Goal: Task Accomplishment & Management: Complete application form

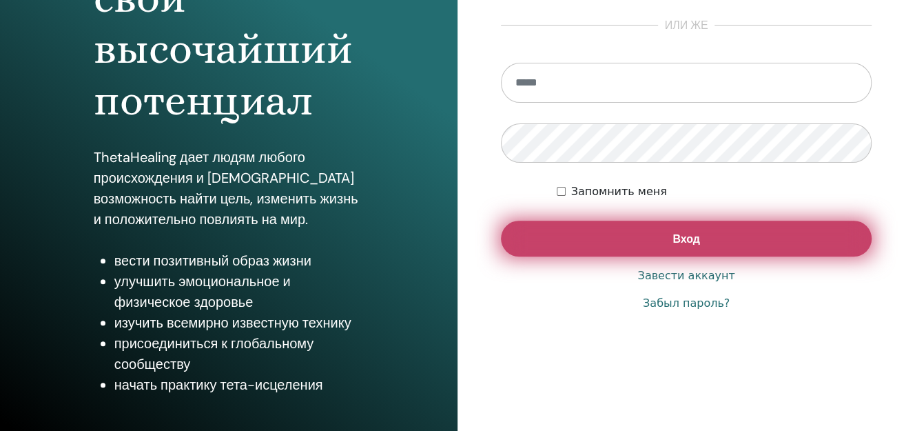
scroll to position [229, 0]
type input "**********"
click at [699, 240] on button "Вход" at bounding box center [686, 238] width 371 height 36
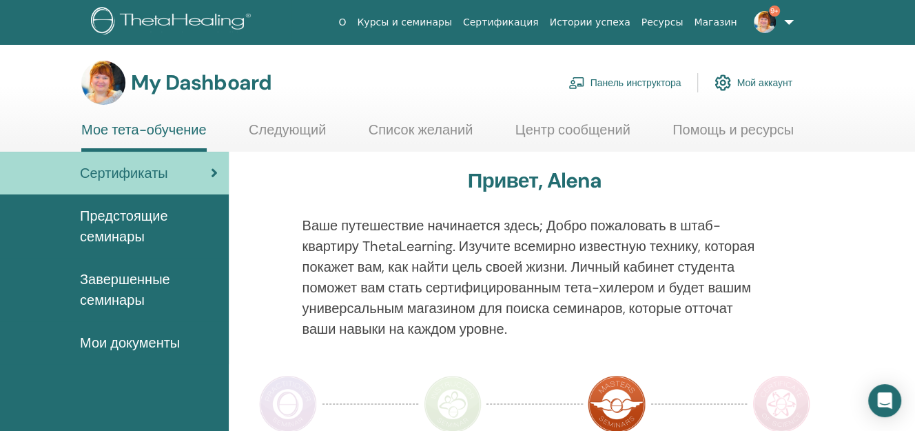
click at [630, 83] on link "Панель инструктора" at bounding box center [625, 83] width 113 height 30
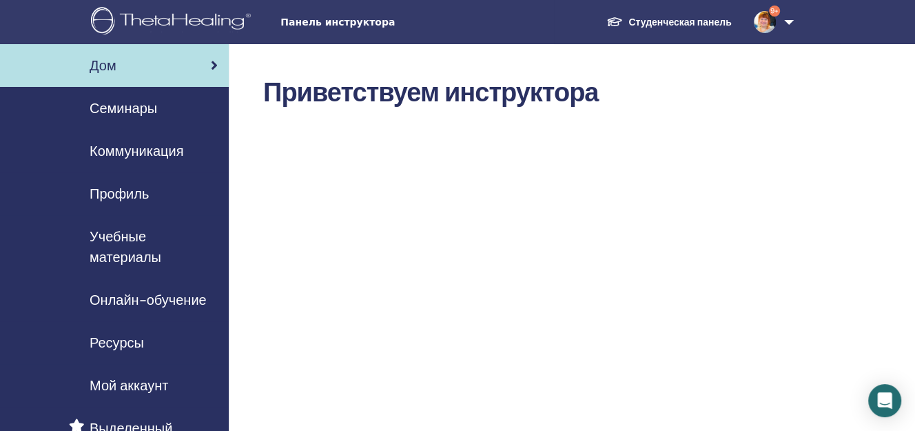
click at [133, 154] on span "Коммуникация" at bounding box center [137, 151] width 94 height 21
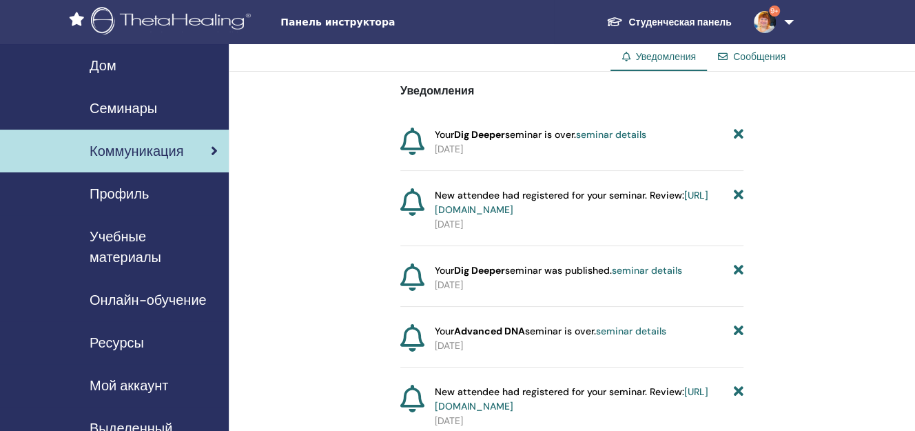
click at [141, 114] on span "Семинары" at bounding box center [124, 108] width 68 height 21
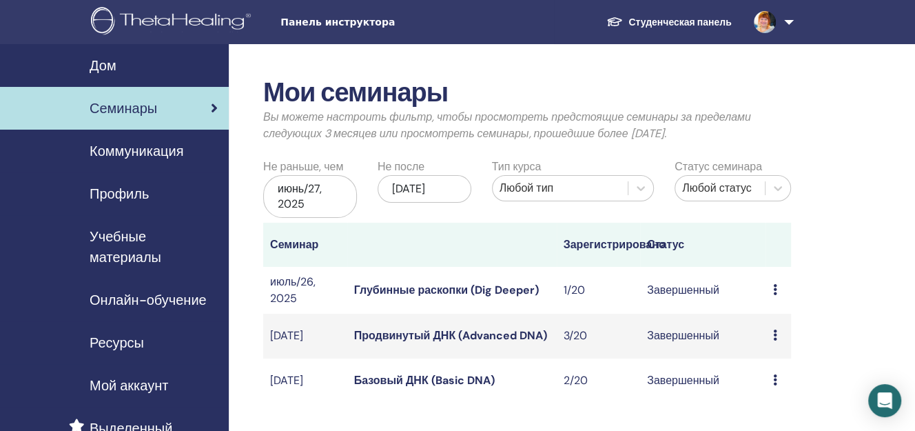
click at [152, 154] on span "Коммуникация" at bounding box center [137, 151] width 94 height 21
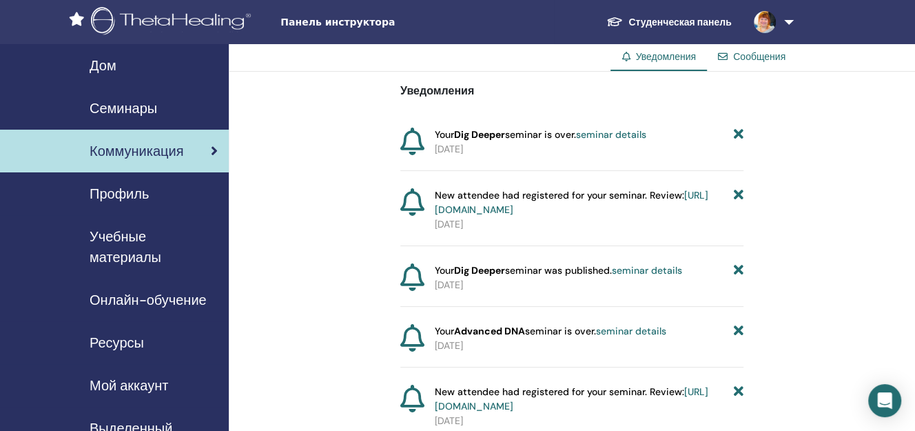
click at [147, 110] on span "Семинары" at bounding box center [124, 108] width 68 height 21
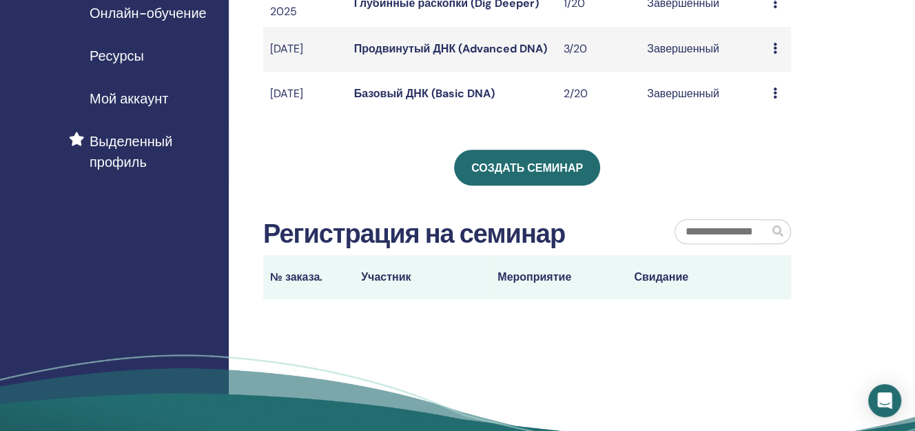
scroll to position [306, 0]
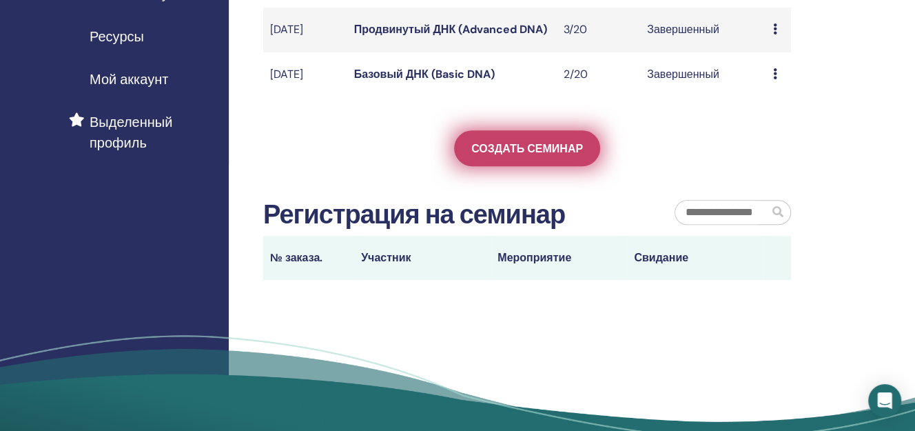
click at [499, 143] on span "Создать семинар" at bounding box center [527, 148] width 112 height 14
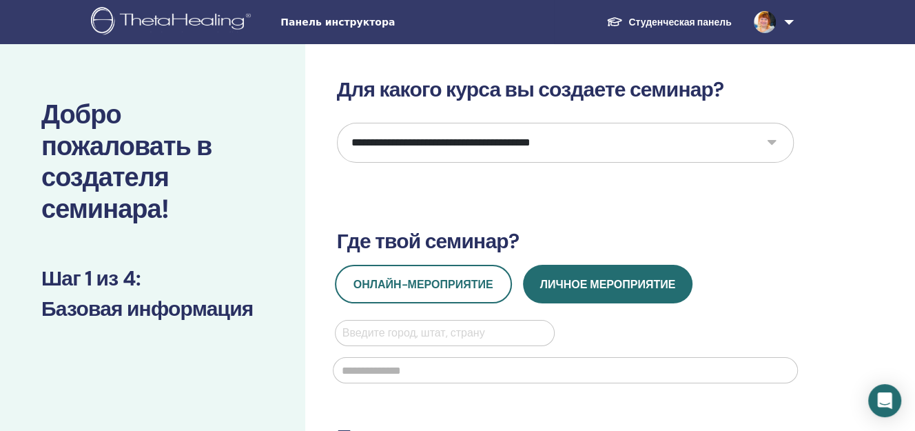
click at [774, 143] on select "**********" at bounding box center [565, 143] width 457 height 40
select select "*"
click at [337, 123] on select "**********" at bounding box center [565, 143] width 457 height 40
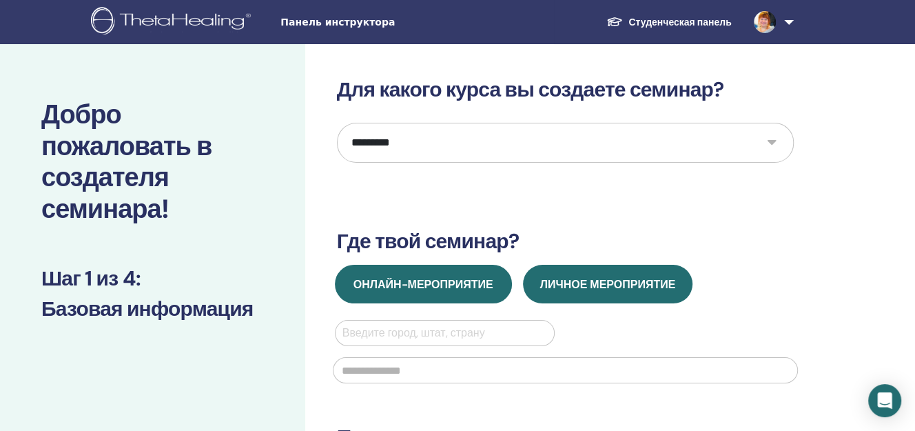
click at [413, 283] on span "Онлайн-мероприятие" at bounding box center [424, 284] width 140 height 14
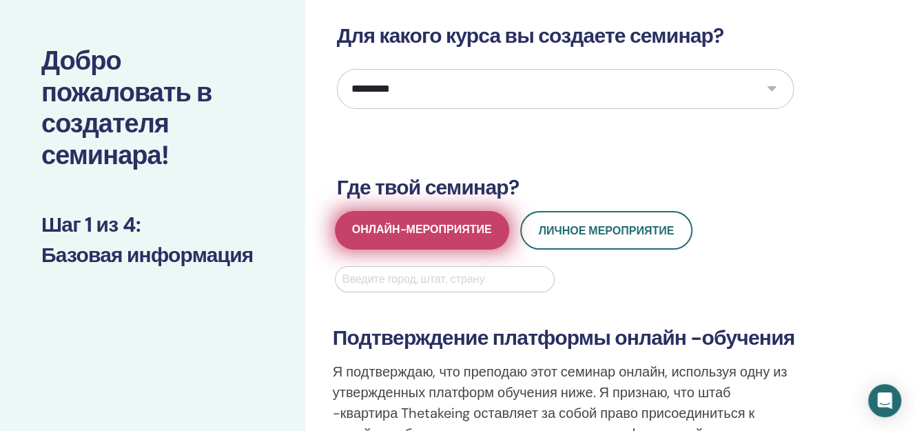
scroll to position [76, 0]
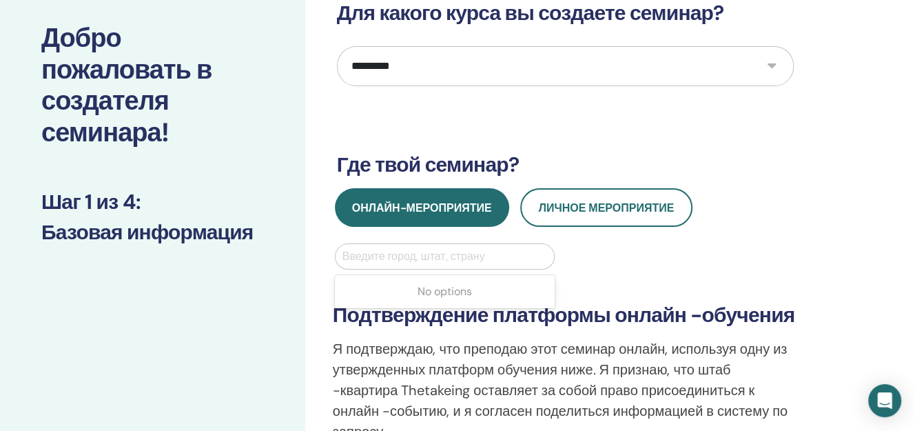
click at [354, 254] on div at bounding box center [444, 256] width 205 height 19
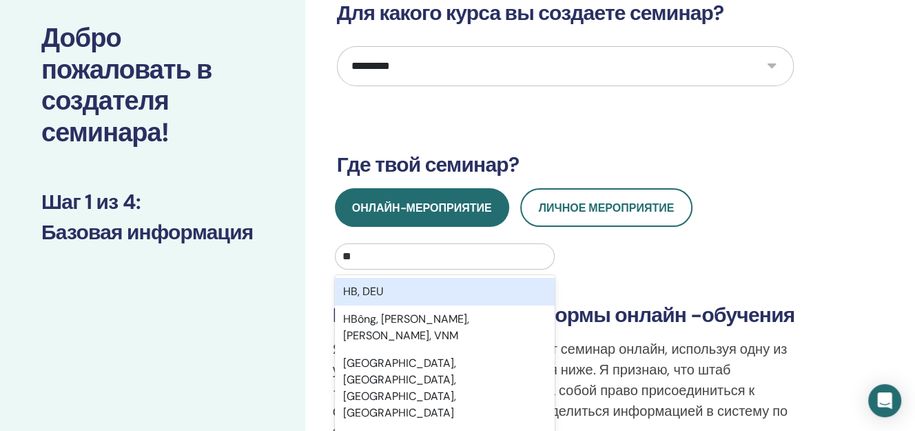
type input "*"
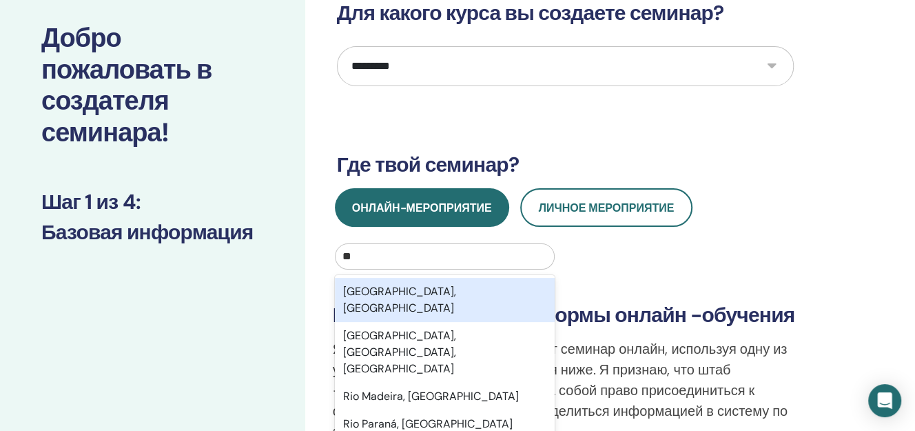
type input "***"
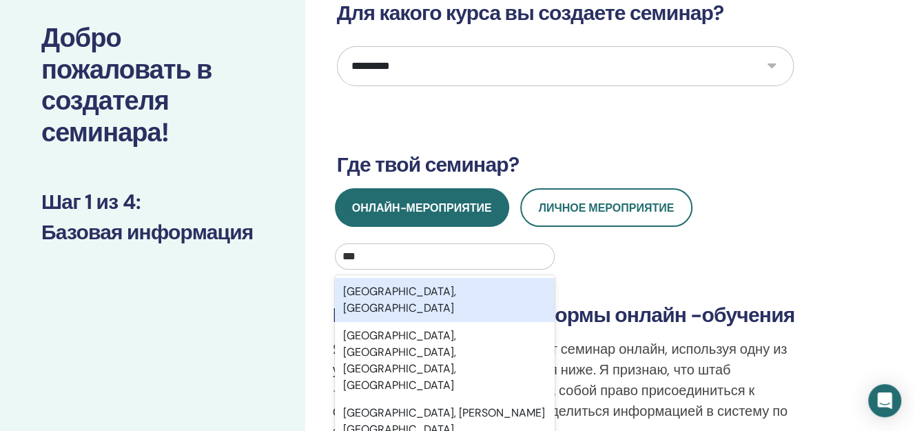
click at [369, 303] on div "Rīga, LVA" at bounding box center [445, 300] width 221 height 44
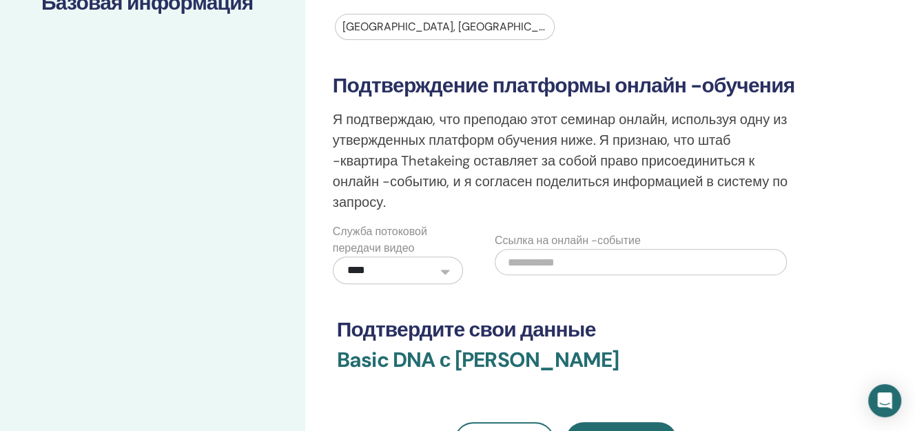
scroll to position [382, 0]
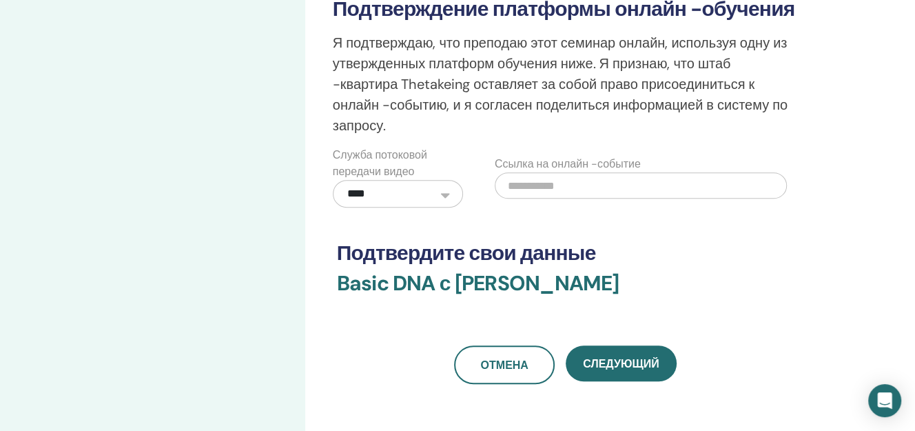
click at [577, 180] on input "text" at bounding box center [641, 185] width 292 height 26
paste input "**********"
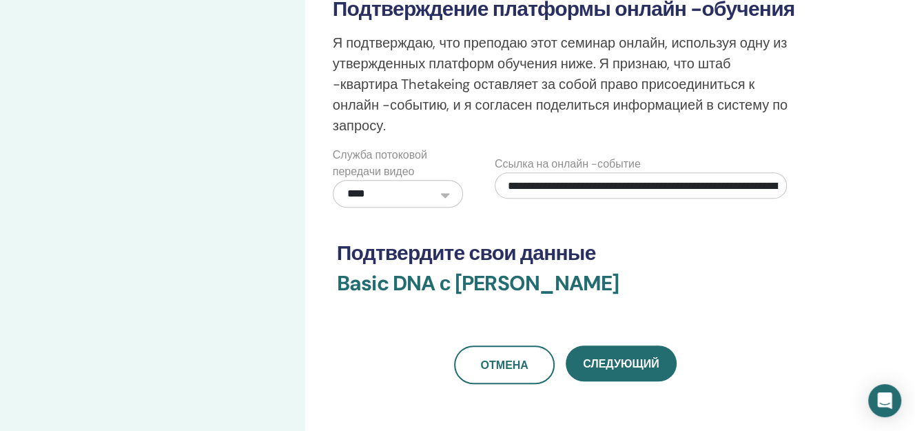
scroll to position [0, 133]
type input "**********"
click at [683, 220] on div "**********" at bounding box center [565, 39] width 457 height 689
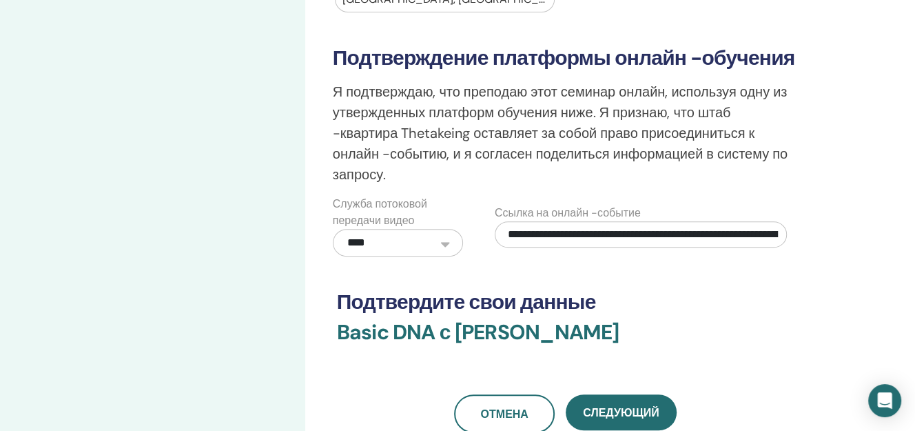
scroll to position [382, 0]
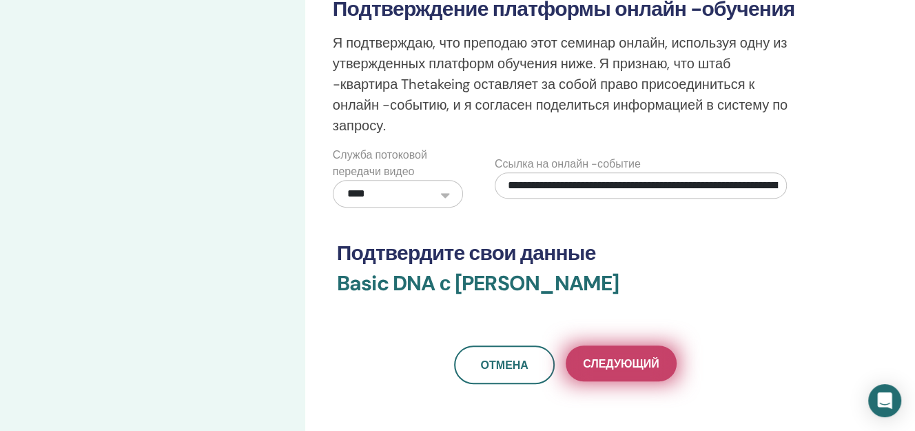
click at [622, 360] on span "Следующий" at bounding box center [621, 363] width 76 height 14
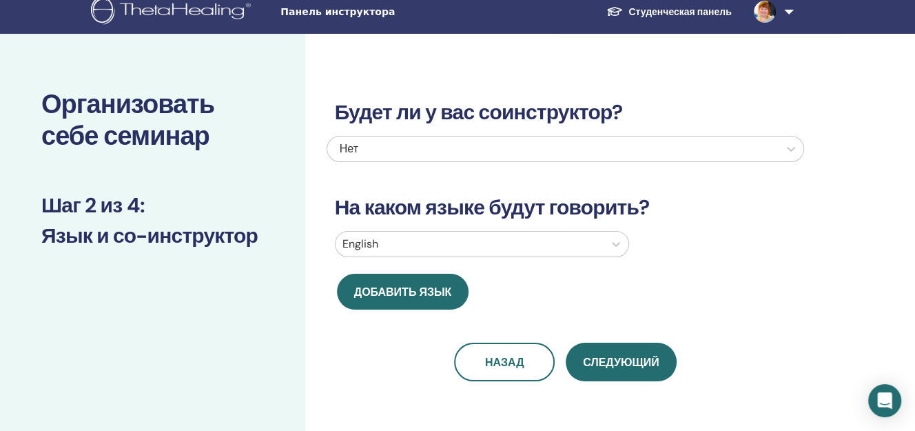
scroll to position [0, 0]
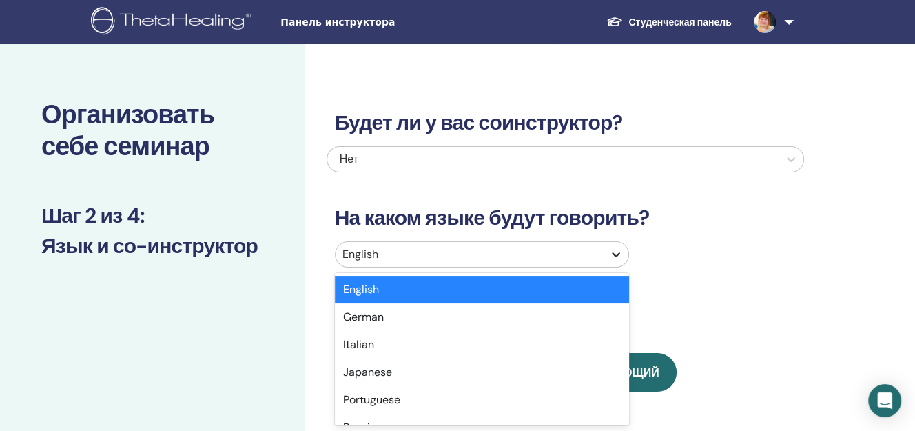
click at [617, 252] on icon at bounding box center [616, 254] width 14 height 14
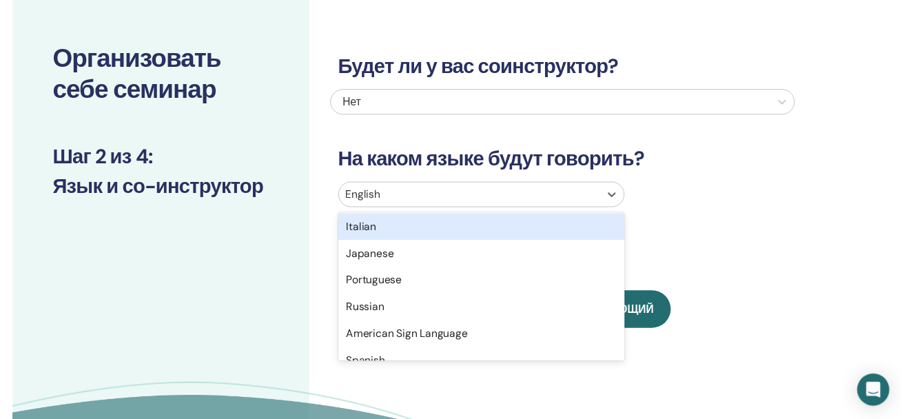
scroll to position [76, 0]
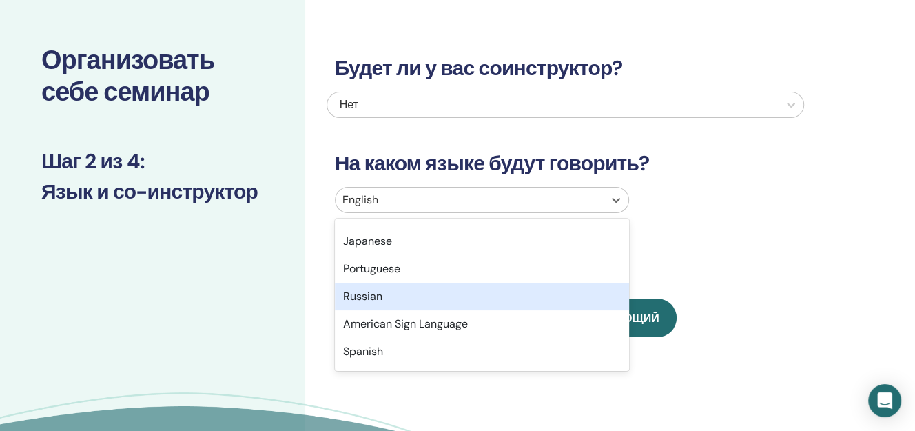
click at [409, 297] on div "Russian" at bounding box center [482, 297] width 294 height 28
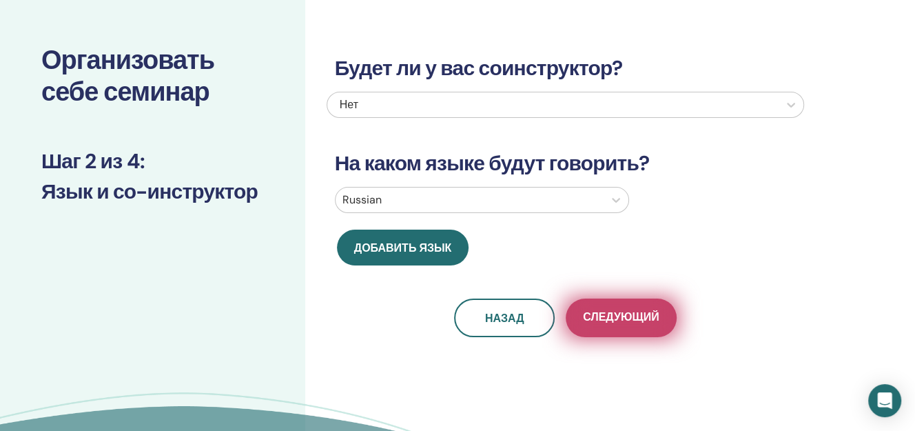
click at [628, 318] on span "Следующий" at bounding box center [621, 317] width 76 height 17
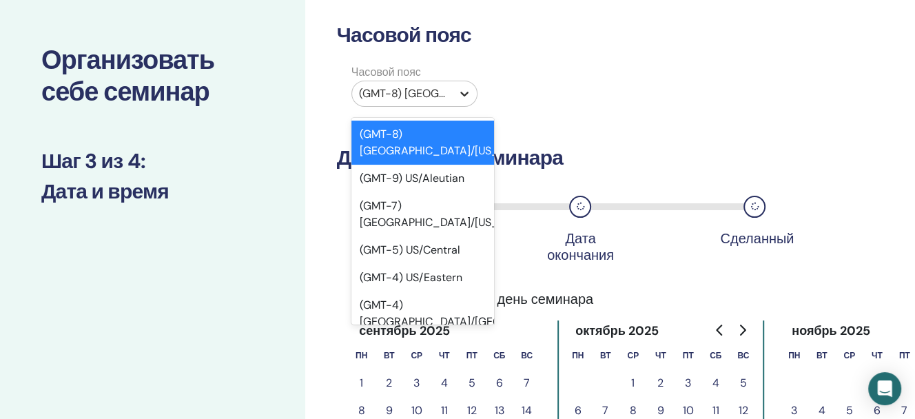
click at [464, 94] on icon at bounding box center [464, 94] width 8 height 5
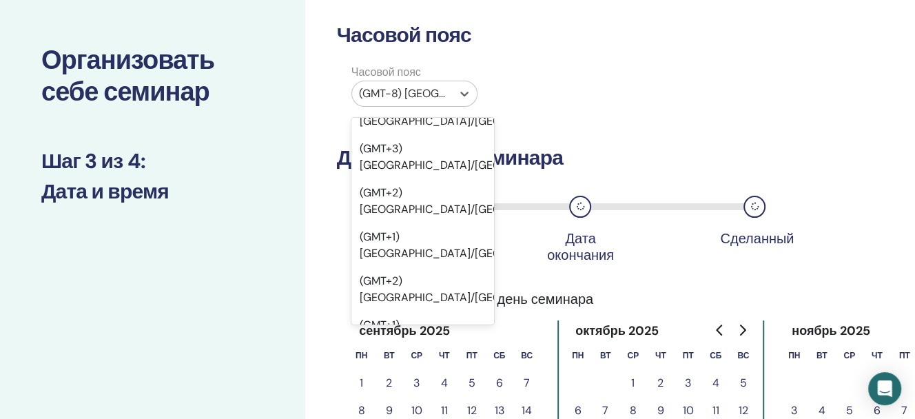
scroll to position [19083, 0]
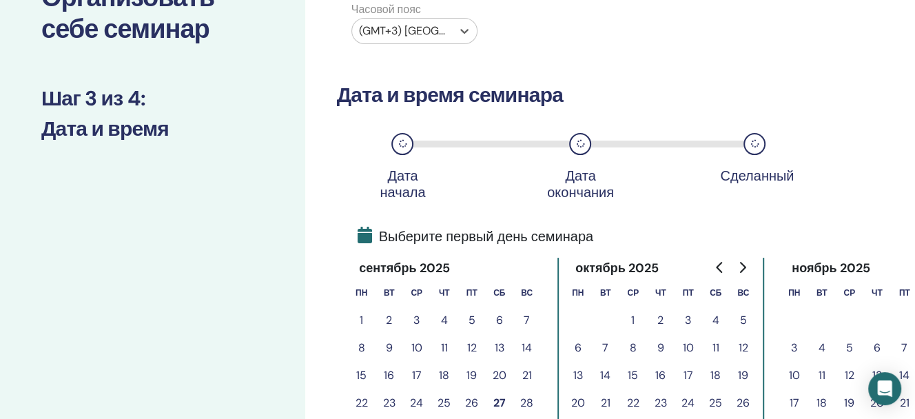
scroll to position [207, 0]
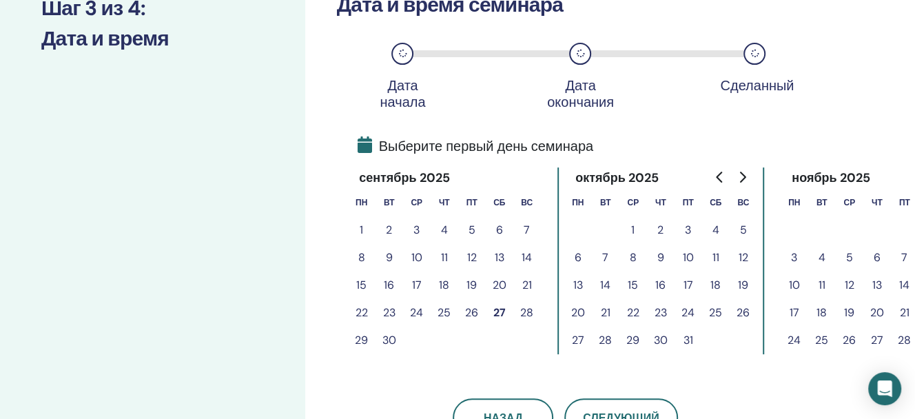
click at [361, 338] on button "29" at bounding box center [362, 341] width 28 height 28
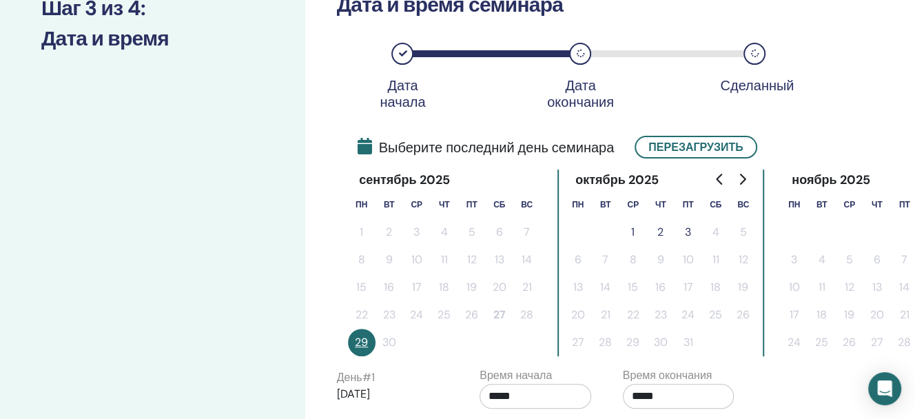
click at [662, 232] on button "2" at bounding box center [661, 232] width 28 height 28
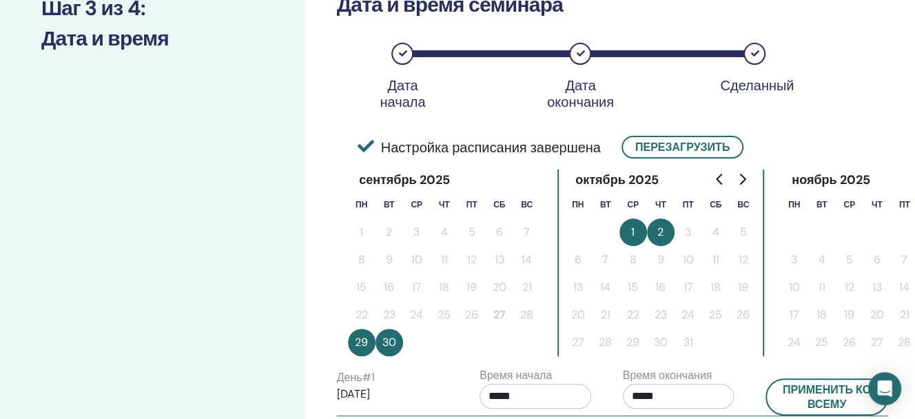
click at [635, 231] on button "1" at bounding box center [634, 232] width 28 height 28
click at [655, 147] on button "Перезагрузить" at bounding box center [683, 147] width 122 height 23
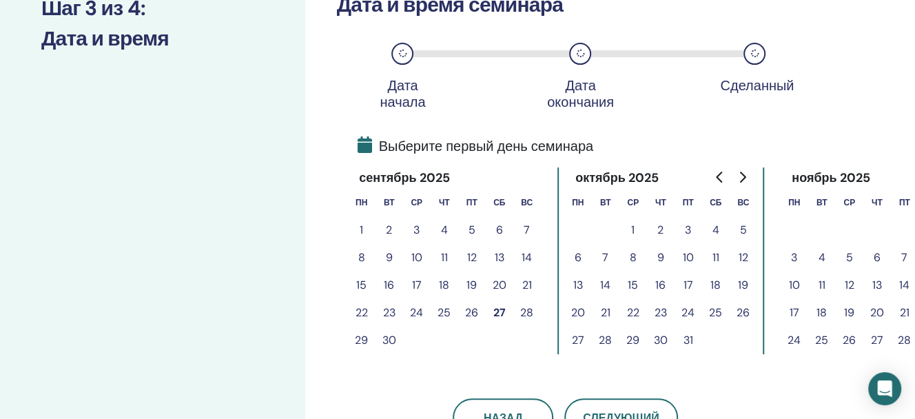
click at [360, 341] on button "29" at bounding box center [362, 341] width 28 height 28
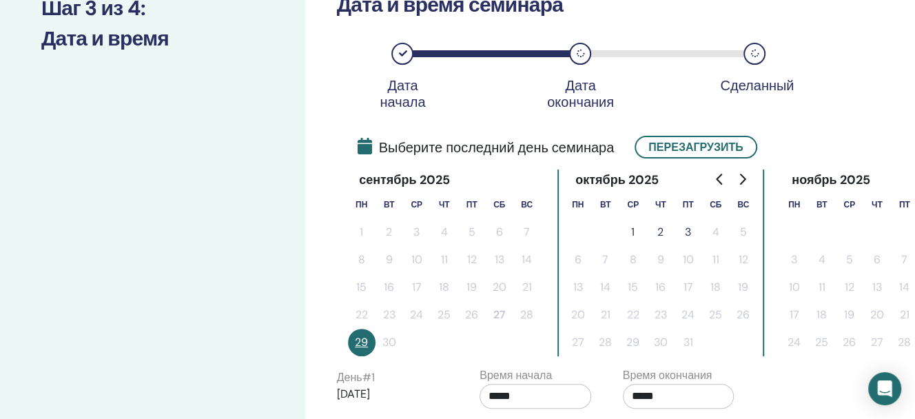
click at [634, 231] on button "1" at bounding box center [634, 232] width 28 height 28
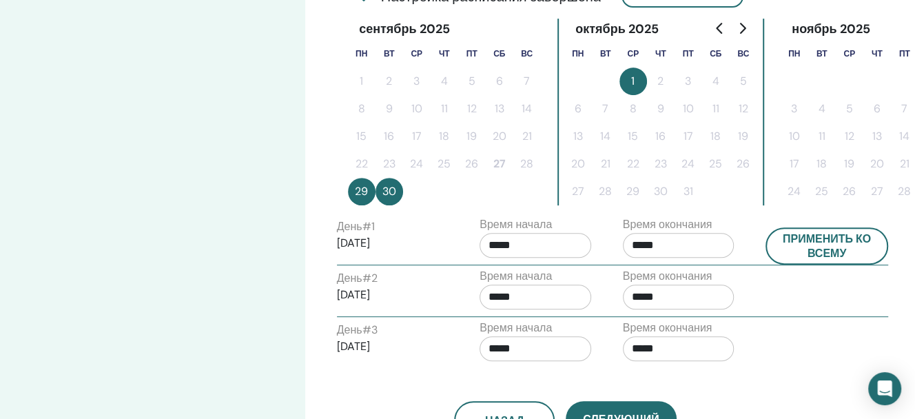
scroll to position [360, 0]
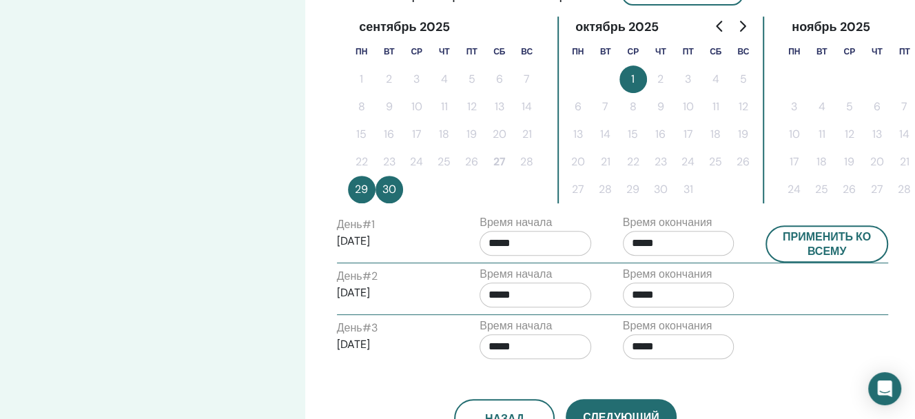
click at [641, 244] on input "*****" at bounding box center [679, 243] width 112 height 25
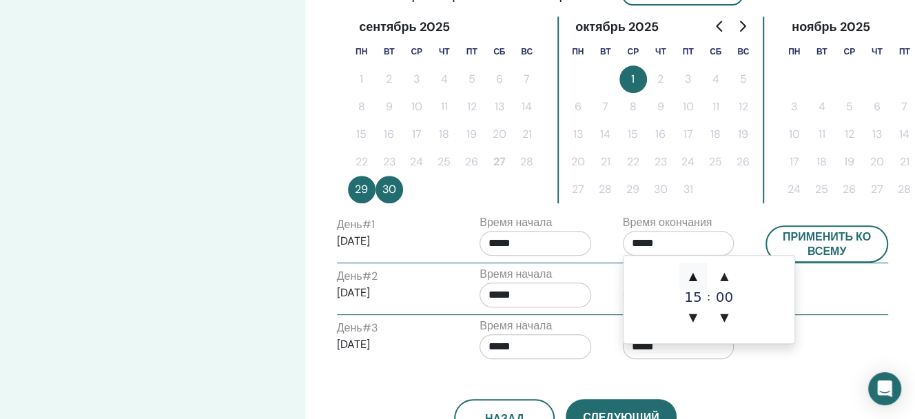
click at [694, 279] on span "▲" at bounding box center [693, 277] width 28 height 28
type input "*****"
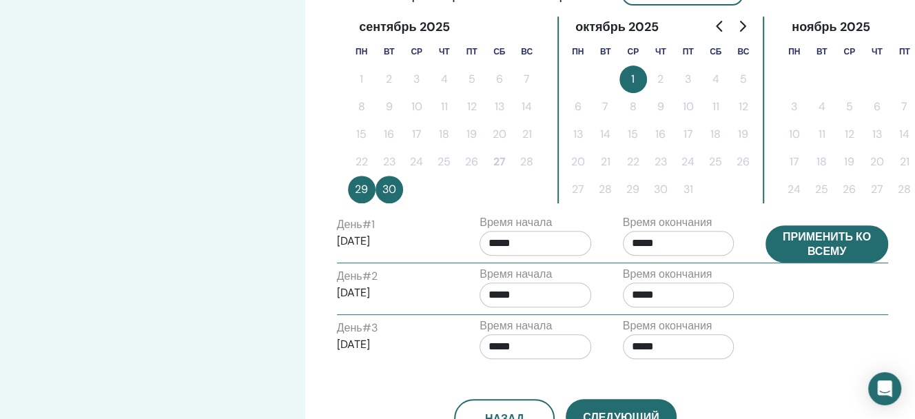
click at [819, 245] on button "Применить ко всему" at bounding box center [827, 243] width 123 height 37
type input "*****"
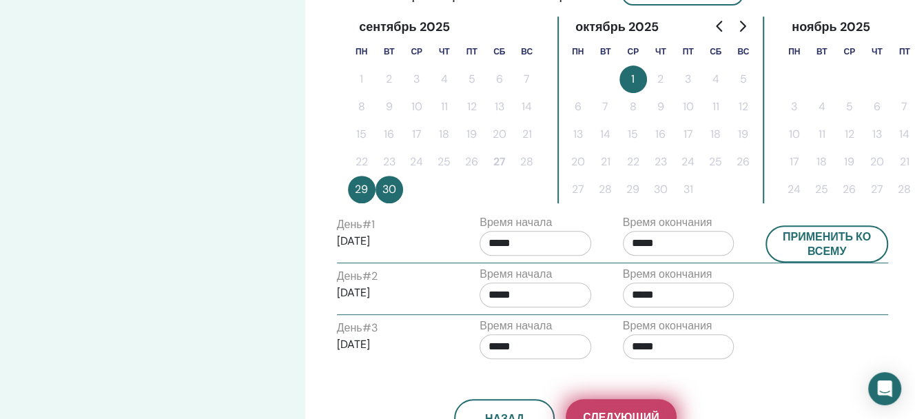
click at [613, 405] on button "Следующий" at bounding box center [621, 417] width 110 height 36
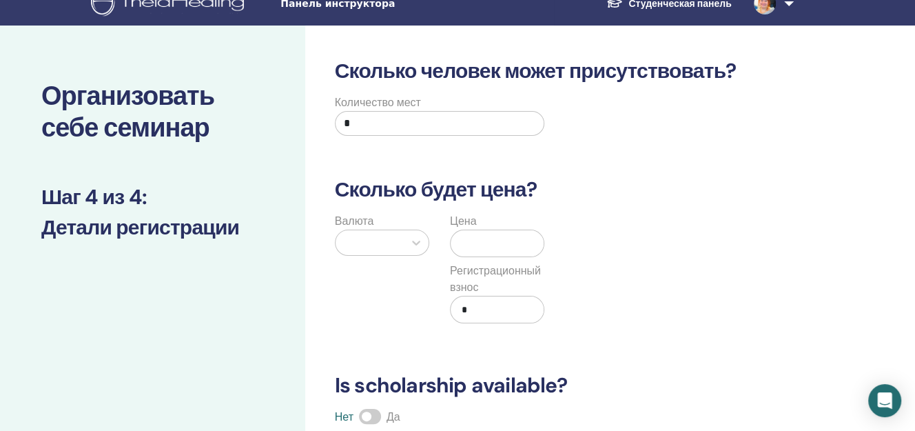
scroll to position [0, 0]
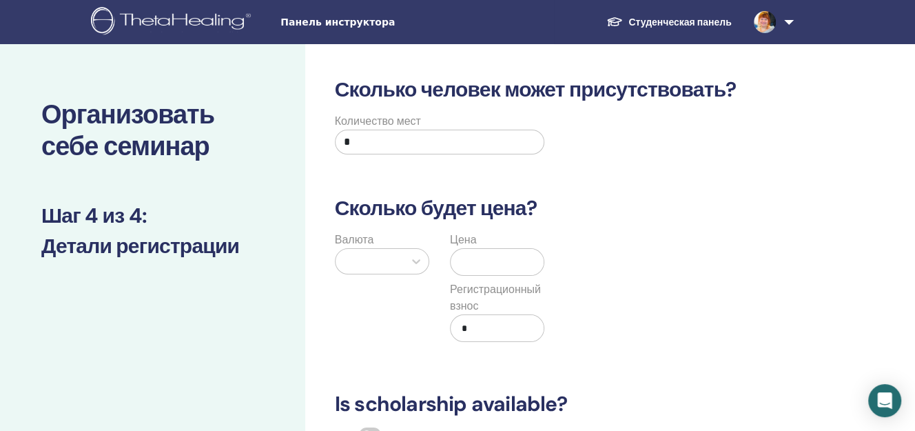
drag, startPoint x: 358, startPoint y: 139, endPoint x: 318, endPoint y: 146, distance: 40.6
click at [318, 146] on div "Количество мест *" at bounding box center [555, 138] width 478 height 50
type input "**"
click at [417, 257] on icon at bounding box center [416, 261] width 14 height 14
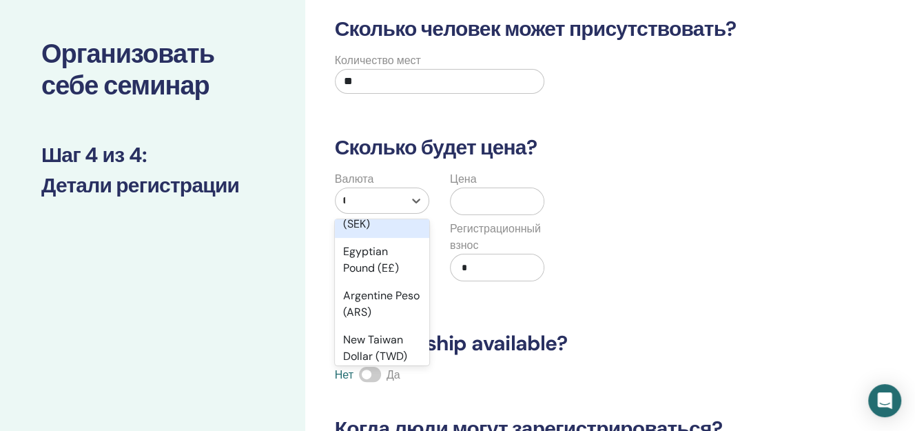
scroll to position [552, 0]
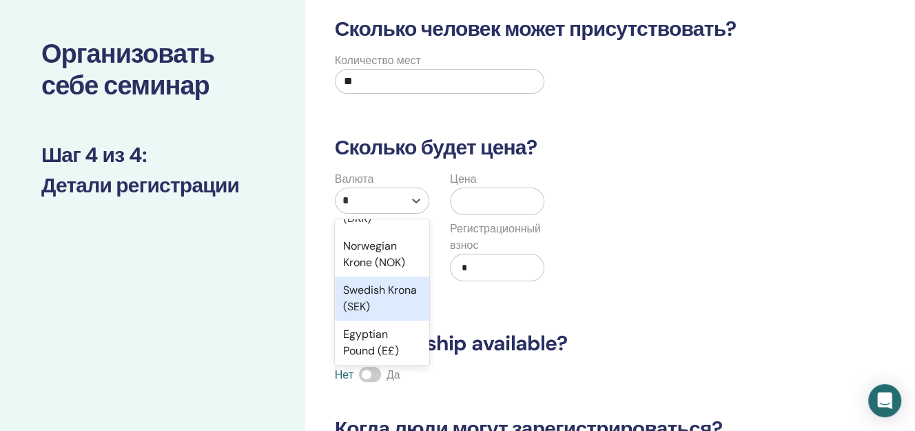
type input "**"
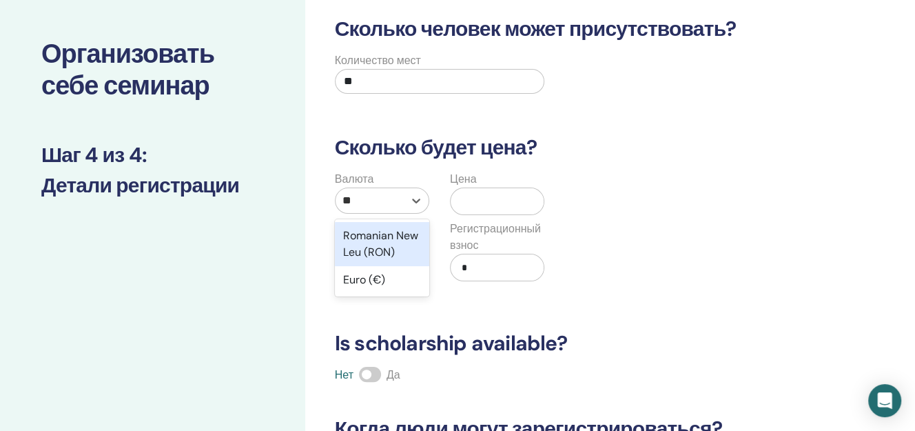
scroll to position [0, 0]
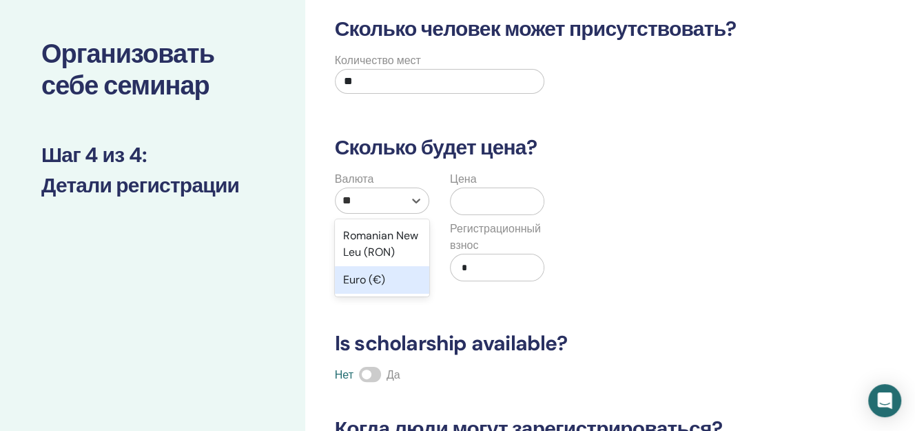
click at [363, 276] on div "Euro (€)" at bounding box center [382, 280] width 94 height 28
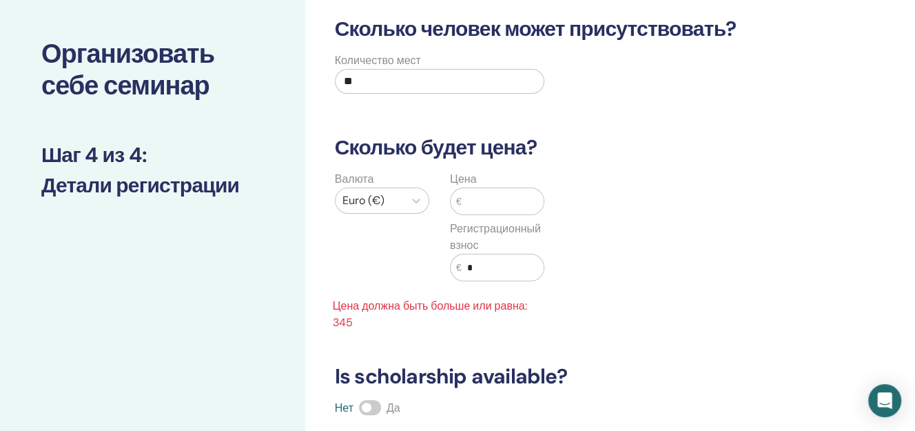
click at [490, 201] on input "text" at bounding box center [503, 201] width 83 height 26
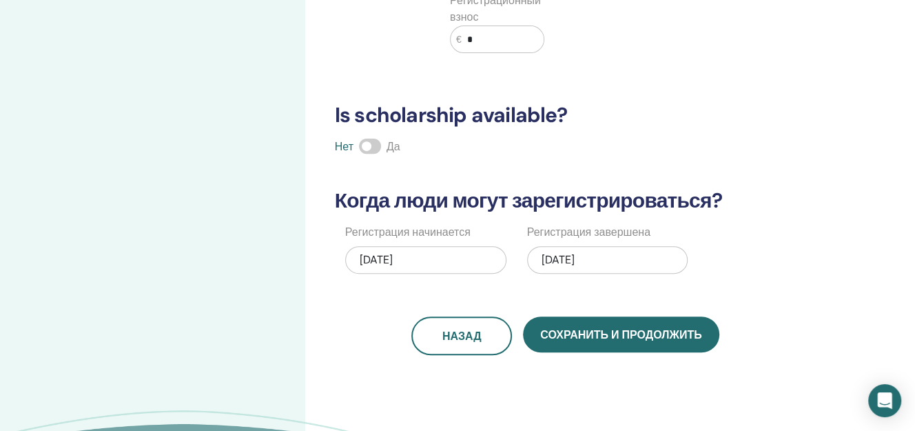
scroll to position [290, 0]
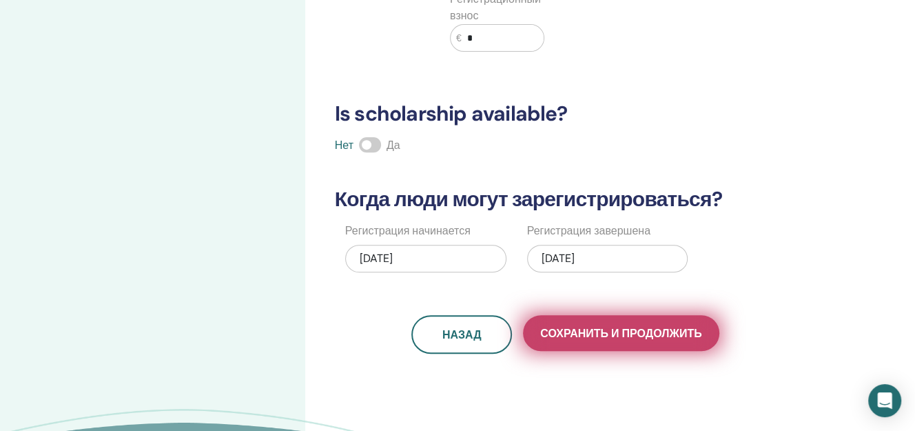
type input "***"
click at [625, 330] on span "Сохранить и продолжить" at bounding box center [620, 333] width 161 height 14
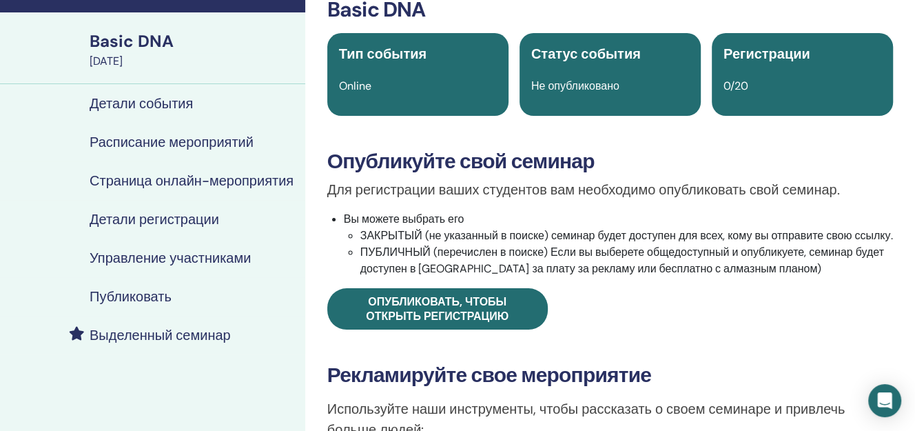
scroll to position [153, 0]
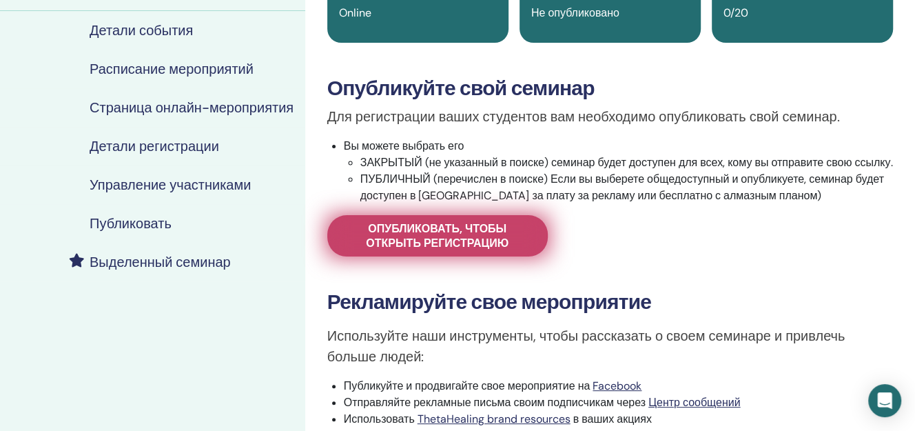
click at [456, 250] on span "Опубликовать, чтобы открыть регистрацию" at bounding box center [438, 235] width 186 height 29
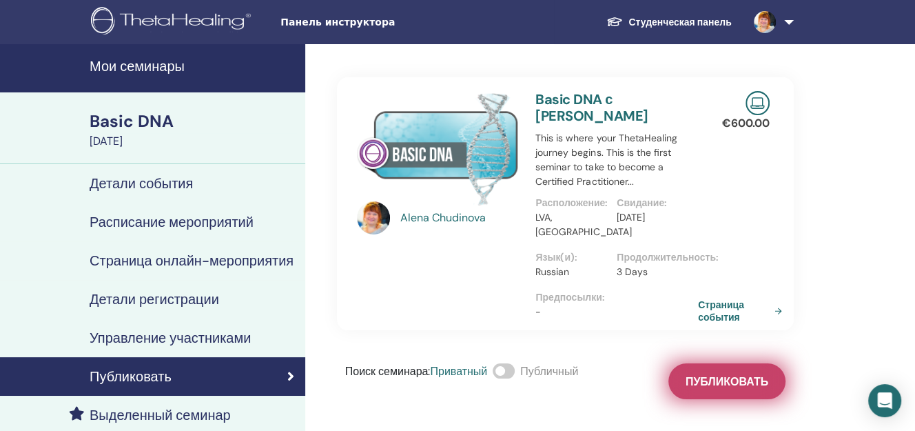
click at [726, 382] on span "Публиковать" at bounding box center [727, 381] width 83 height 14
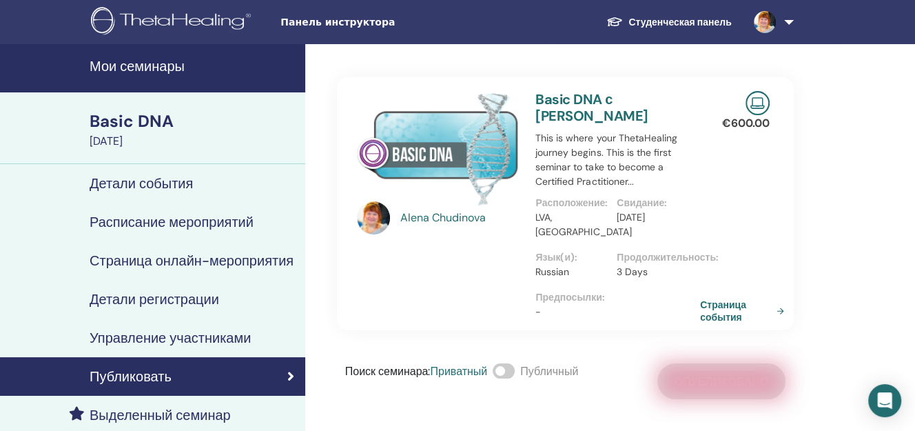
click at [713, 312] on link "Страница события" at bounding box center [745, 310] width 90 height 25
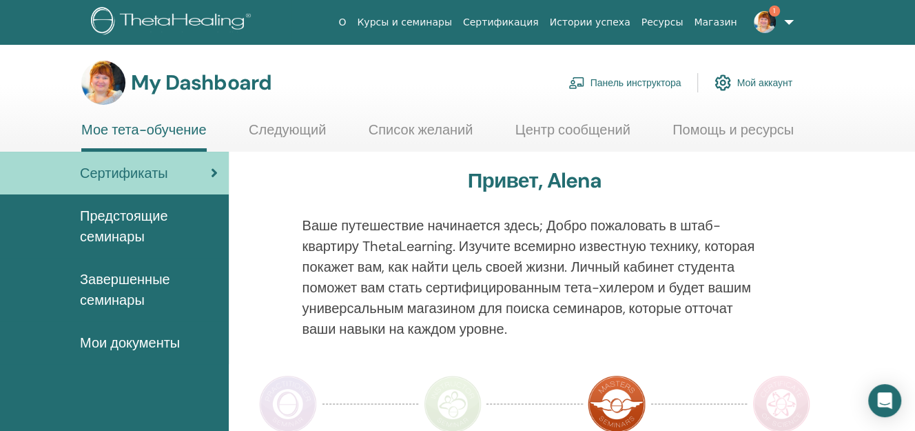
click at [661, 83] on link "Панель инструктора" at bounding box center [625, 83] width 113 height 30
